Goal: Information Seeking & Learning: Learn about a topic

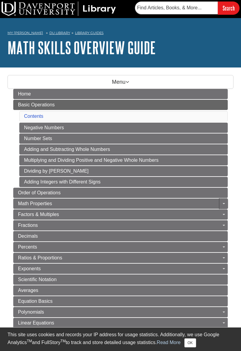
click at [221, 201] on link "Toggle Dropdown" at bounding box center [223, 204] width 8 height 10
click at [23, 191] on div "Guide Page Menu" at bounding box center [120, 175] width 241 height 351
click at [27, 191] on span "Order of Operations" at bounding box center [39, 192] width 42 height 5
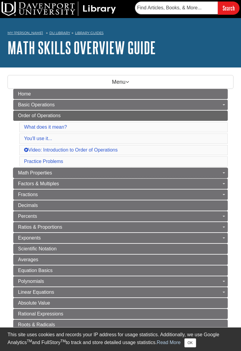
click at [33, 171] on span "Math Properties" at bounding box center [35, 172] width 34 height 5
click at [35, 172] on span "Math Properties" at bounding box center [35, 172] width 34 height 5
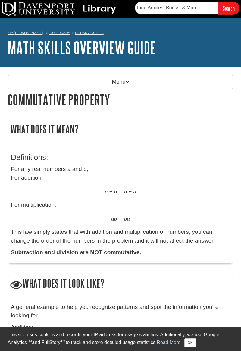
click at [130, 83] on p "Menu" at bounding box center [121, 82] width 226 height 14
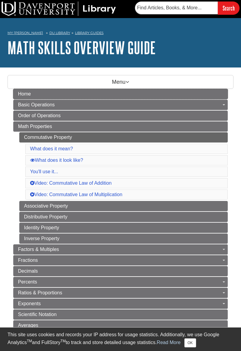
click at [24, 95] on span "Home" at bounding box center [24, 93] width 13 height 5
click at [130, 80] on p "Menu" at bounding box center [121, 82] width 226 height 14
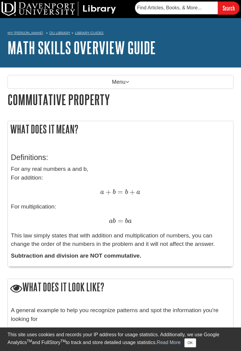
click at [127, 82] on icon at bounding box center [128, 81] width 4 height 5
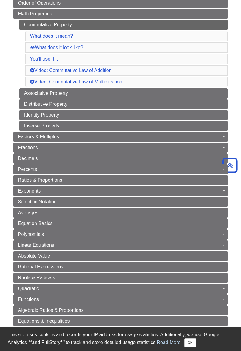
scroll to position [110, 0]
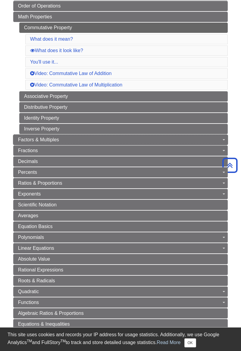
click at [34, 137] on span "Factors & Multiples" at bounding box center [38, 139] width 41 height 5
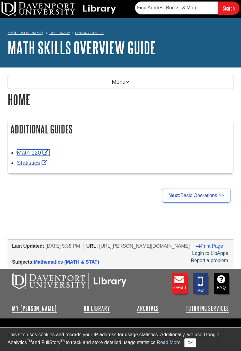
click at [33, 152] on link "Math 120" at bounding box center [33, 152] width 33 height 6
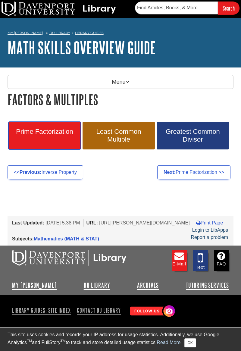
click at [43, 133] on span "Prime Factorization" at bounding box center [44, 132] width 63 height 8
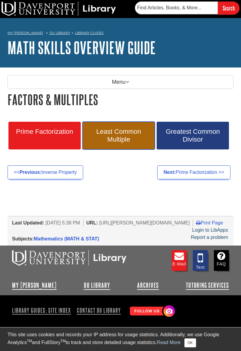
click at [108, 137] on span "Least Common Multiple" at bounding box center [118, 136] width 63 height 16
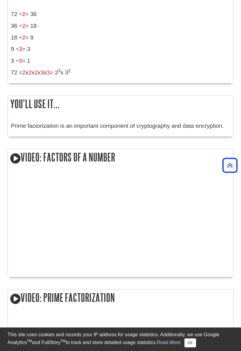
scroll to position [77, 0]
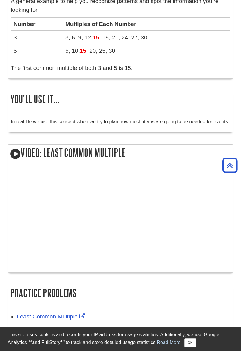
scroll to position [251, 0]
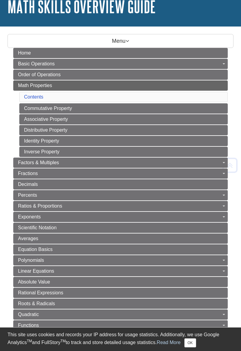
scroll to position [37, 0]
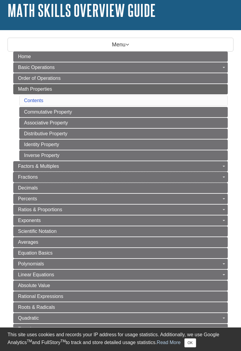
click at [31, 174] on span "Fractions" at bounding box center [28, 176] width 20 height 5
click at [29, 174] on span "Fractions" at bounding box center [28, 176] width 20 height 5
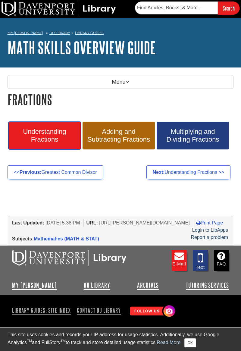
click at [46, 134] on span "Understanding Fractions" at bounding box center [44, 136] width 63 height 16
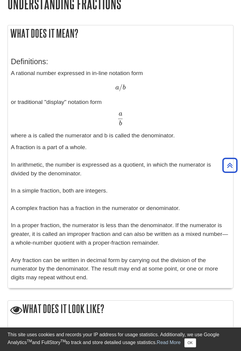
scroll to position [110, 0]
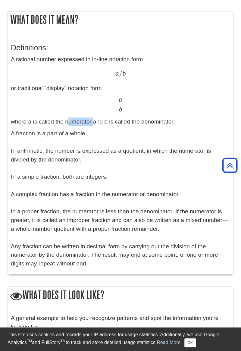
click at [152, 176] on p "A fraction is a part of a whole. In arithmetic, the number is expressed as a qu…" at bounding box center [120, 198] width 219 height 139
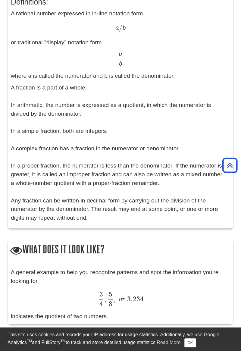
scroll to position [172, 0]
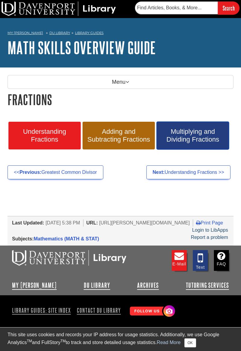
click at [207, 136] on span "Multiplying and Dividing Fractions" at bounding box center [192, 136] width 63 height 16
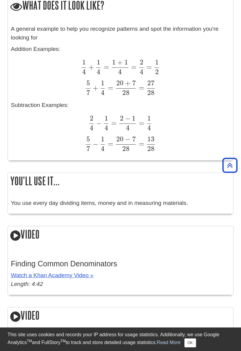
scroll to position [297, 0]
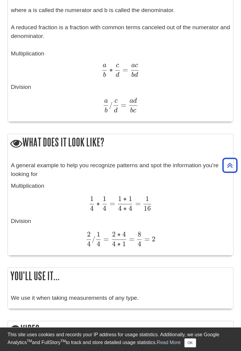
scroll to position [181, 0]
